Goal: Information Seeking & Learning: Learn about a topic

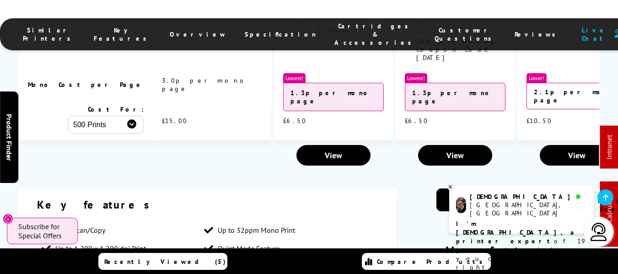
scroll to position [1006, 0]
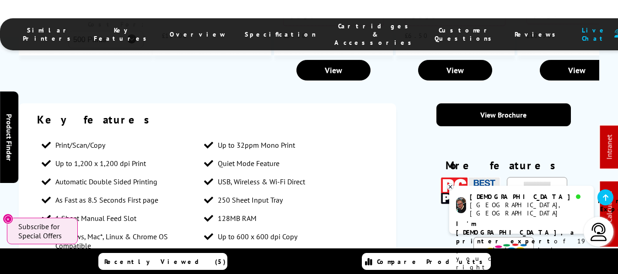
click at [262, 30] on span "Specification" at bounding box center [280, 34] width 71 height 8
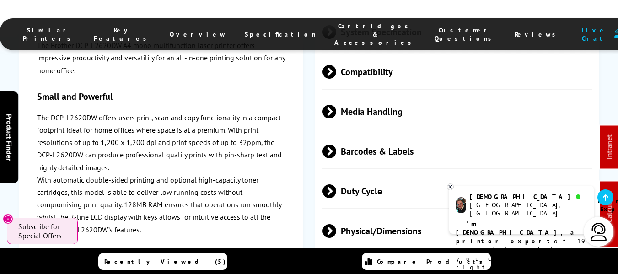
click at [346, 214] on span "Physical/Dimensions" at bounding box center [456, 231] width 269 height 34
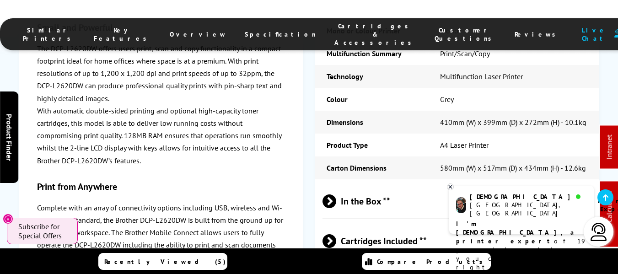
scroll to position [2498, 0]
